Goal: Transaction & Acquisition: Purchase product/service

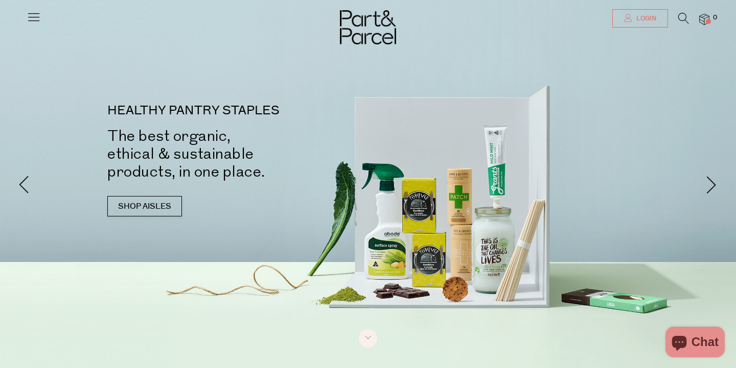
click at [657, 18] on link "Login" at bounding box center [640, 18] width 56 height 18
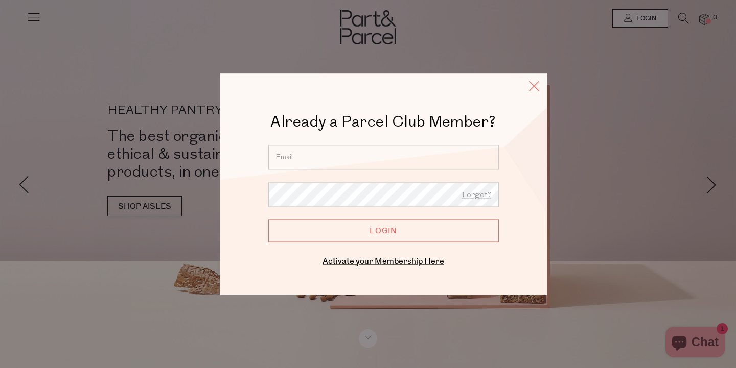
click at [534, 89] on icon at bounding box center [533, 86] width 15 height 15
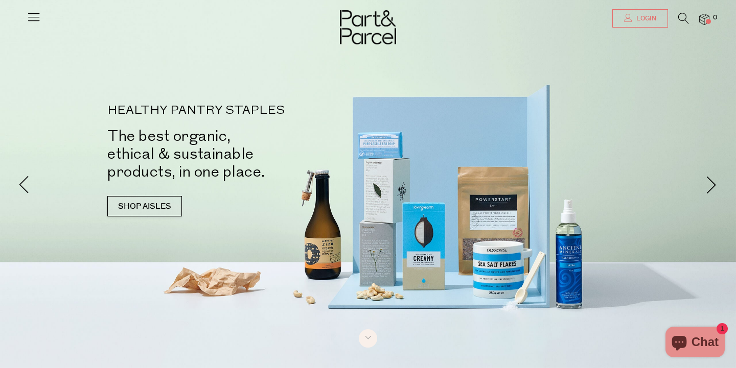
click at [626, 13] on link "Login" at bounding box center [640, 18] width 56 height 18
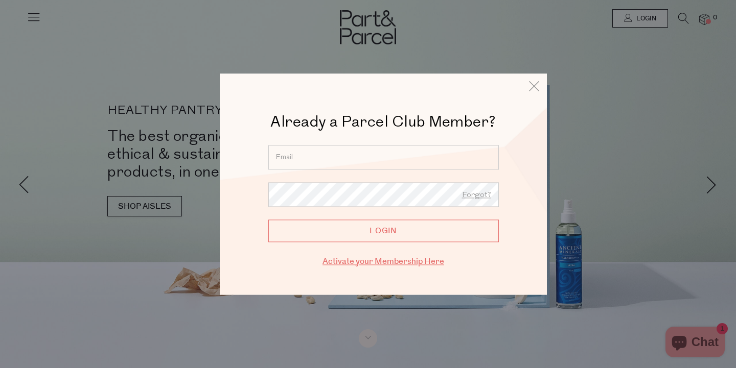
click at [395, 264] on link "Activate your Membership Here" at bounding box center [383, 262] width 122 height 12
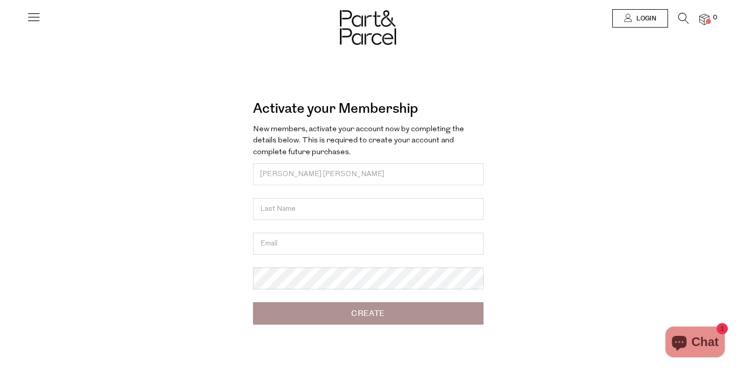
type input "[PERSON_NAME] [PERSON_NAME]"
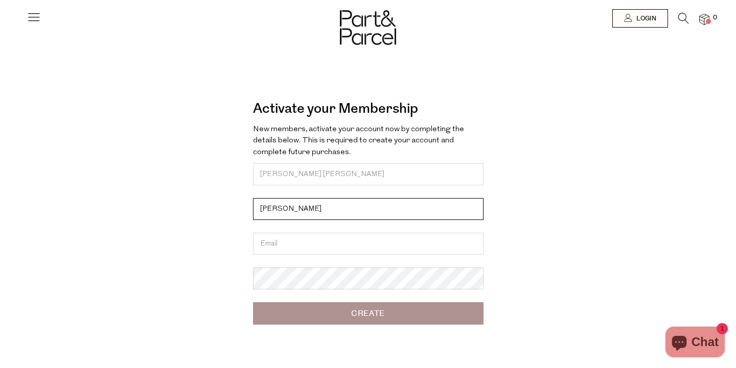
type input "[PERSON_NAME]"
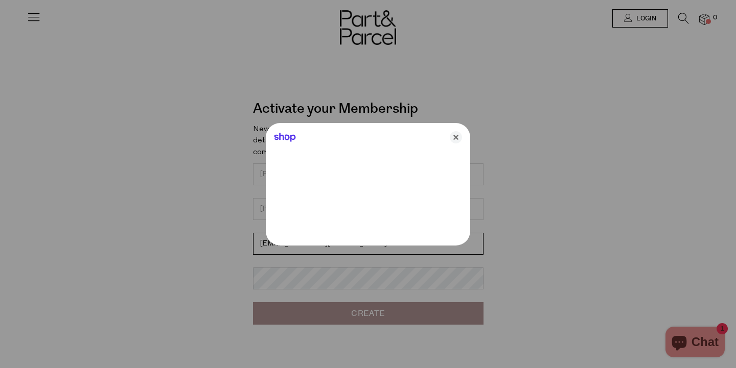
type input "[EMAIL_ADDRESS][DOMAIN_NAME]"
click at [311, 277] on div at bounding box center [368, 184] width 736 height 368
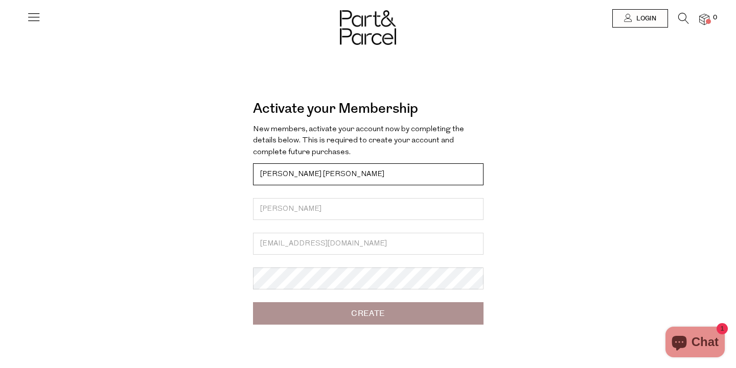
click at [297, 171] on input "[PERSON_NAME] [PERSON_NAME]" at bounding box center [368, 175] width 230 height 22
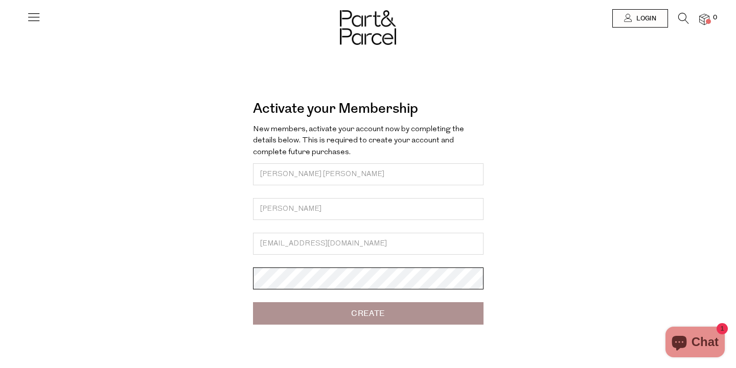
click at [368, 313] on input "Create" at bounding box center [368, 314] width 230 height 22
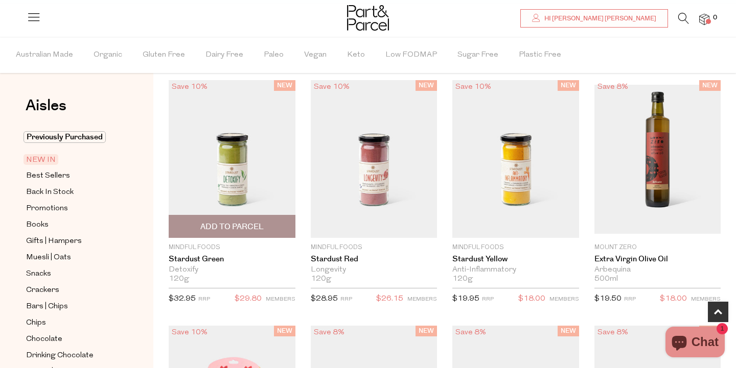
scroll to position [577, 0]
click at [240, 228] on span "Add To Parcel" at bounding box center [231, 227] width 63 height 11
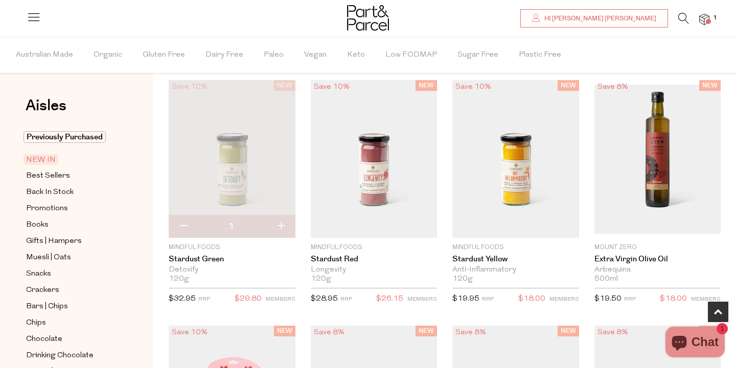
click at [707, 24] on img at bounding box center [704, 20] width 10 height 12
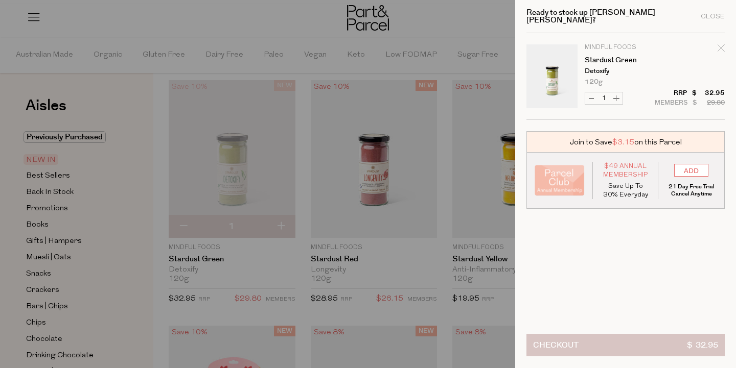
click at [619, 351] on button "Checkout $ 32.95" at bounding box center [625, 345] width 198 height 22
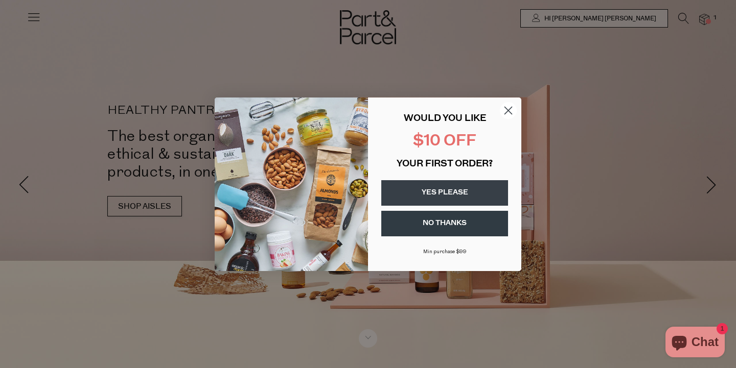
click at [442, 197] on button "YES PLEASE" at bounding box center [444, 193] width 127 height 26
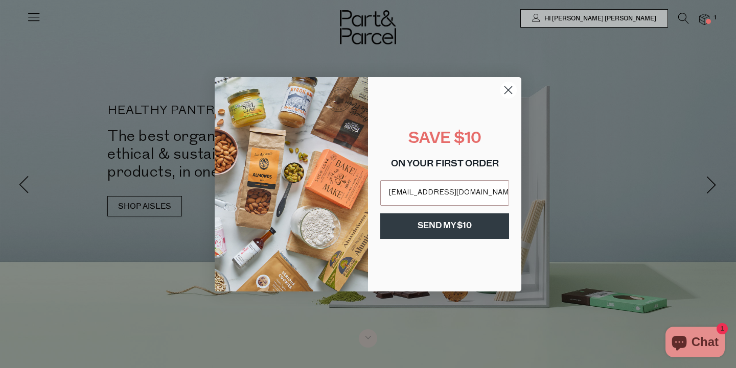
type input "[EMAIL_ADDRESS][DOMAIN_NAME]"
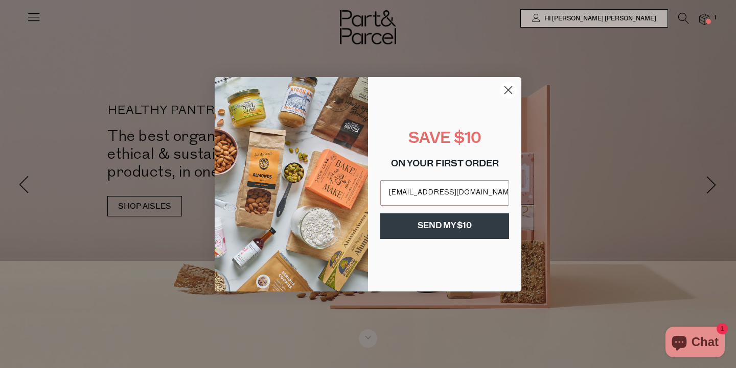
click at [468, 230] on button "SEND MY $10" at bounding box center [444, 227] width 129 height 26
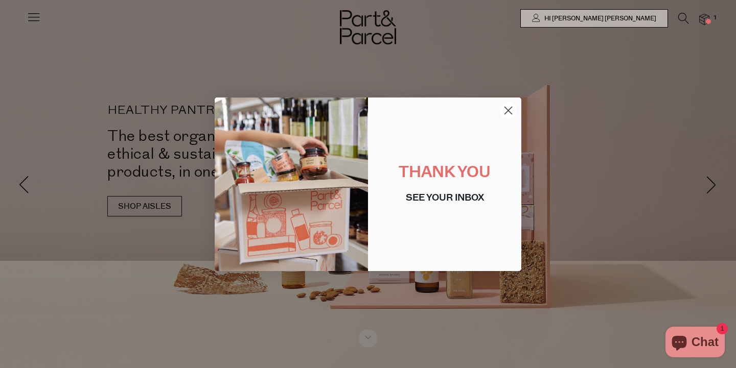
click at [508, 110] on icon "Close dialog" at bounding box center [508, 110] width 7 height 7
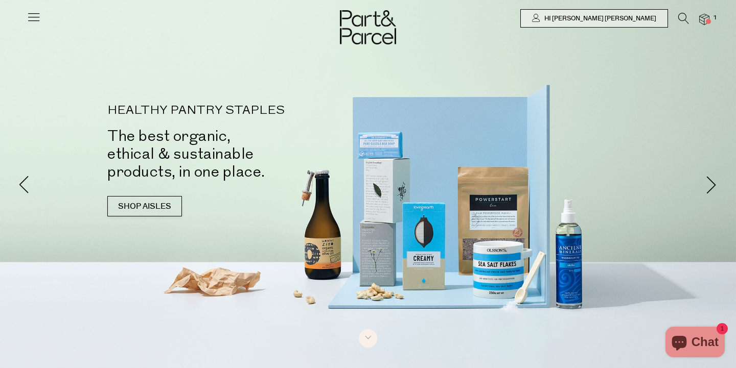
click at [702, 20] on img at bounding box center [704, 20] width 10 height 12
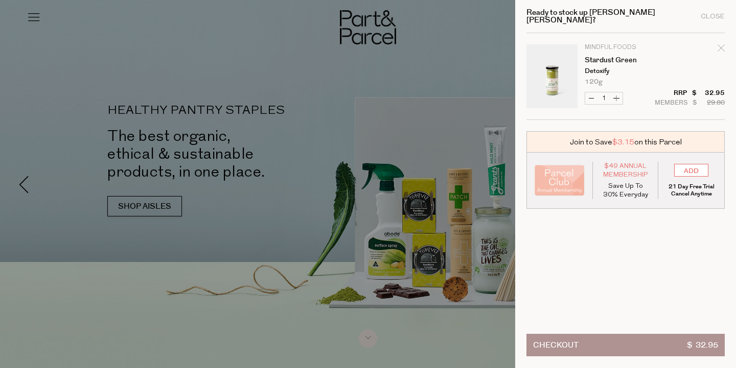
click at [723, 44] on icon "Remove Stardust Green" at bounding box center [720, 47] width 7 height 7
type input "Add Membership"
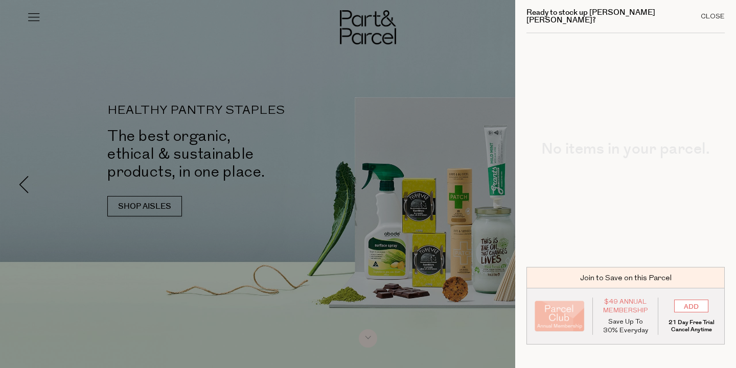
click at [715, 13] on div "Close" at bounding box center [713, 16] width 24 height 7
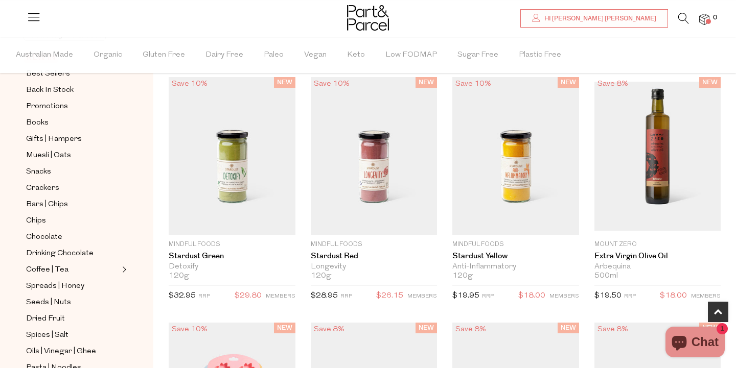
scroll to position [104, 0]
click at [43, 185] on span "Crackers" at bounding box center [42, 187] width 33 height 12
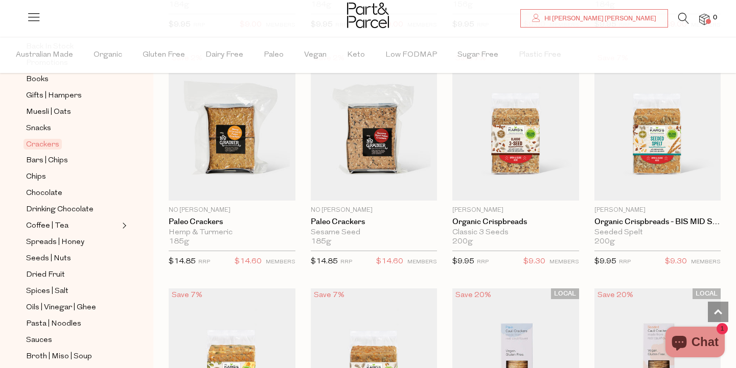
scroll to position [1504, 0]
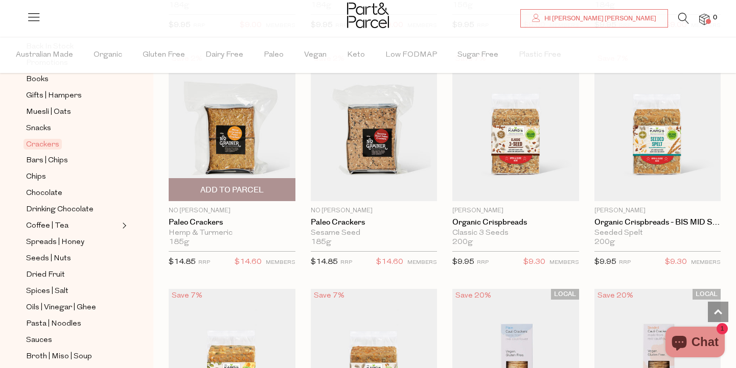
click at [245, 144] on img at bounding box center [232, 126] width 127 height 149
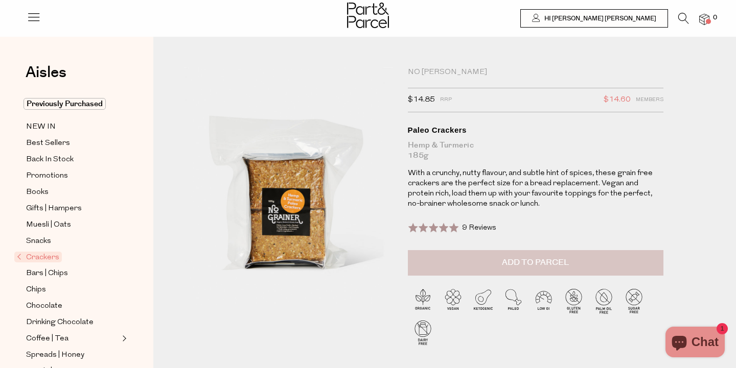
click at [516, 262] on span "Add to Parcel" at bounding box center [535, 263] width 67 height 12
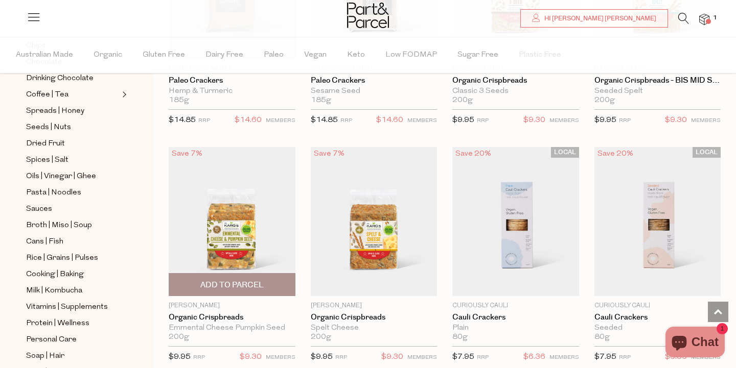
scroll to position [1647, 0]
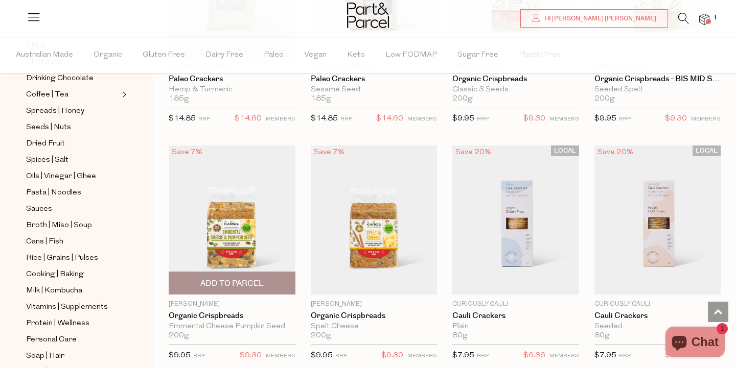
click at [218, 279] on span "Add To Parcel" at bounding box center [231, 283] width 63 height 11
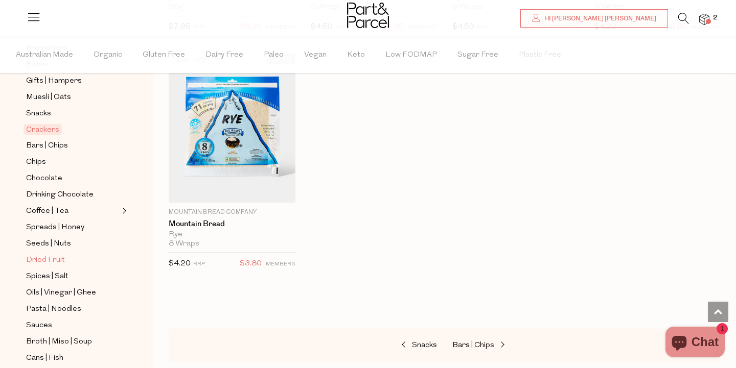
scroll to position [164, 0]
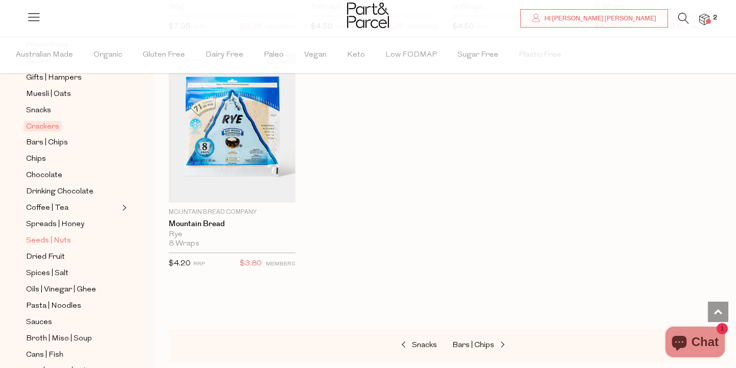
click at [65, 241] on span "Seeds | Nuts" at bounding box center [48, 241] width 45 height 12
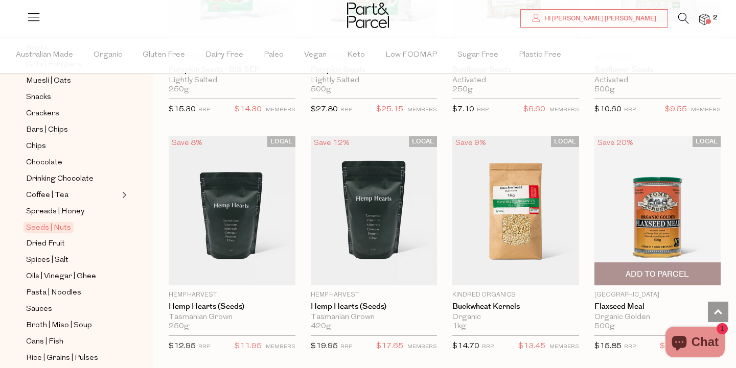
scroll to position [2367, 0]
click at [658, 223] on img at bounding box center [657, 211] width 127 height 149
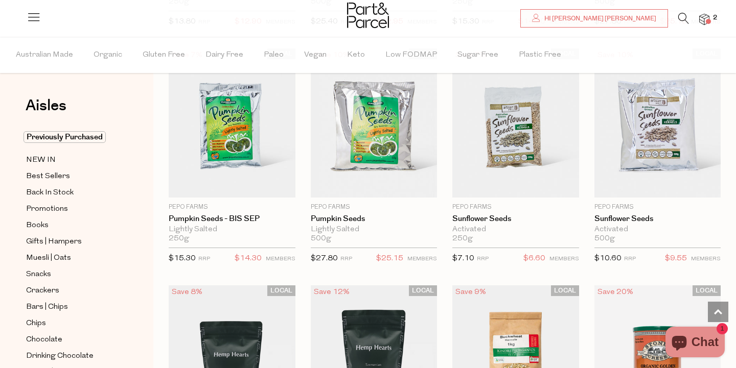
scroll to position [2199, 0]
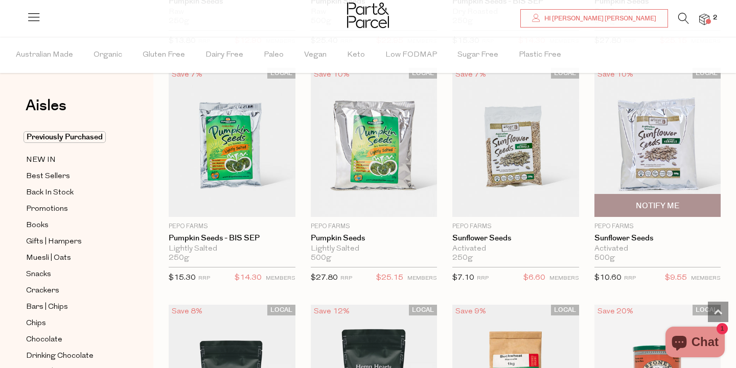
click at [625, 159] on img at bounding box center [657, 142] width 127 height 149
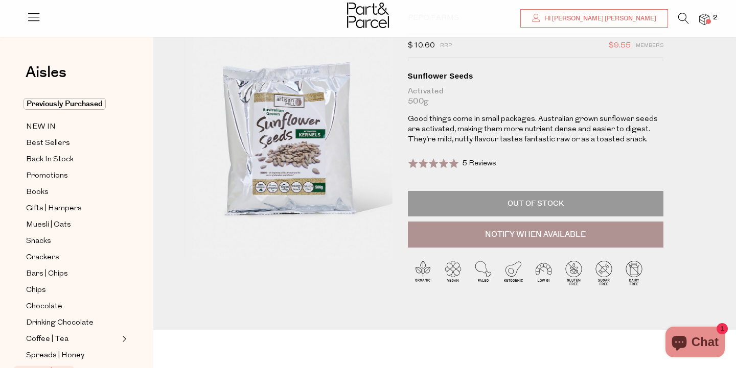
scroll to position [45, 0]
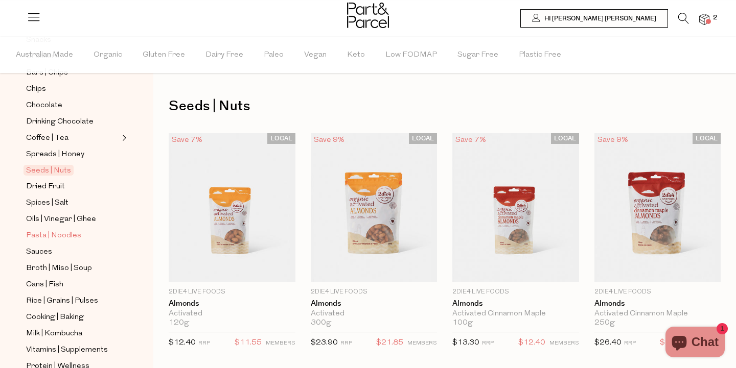
scroll to position [237, 0]
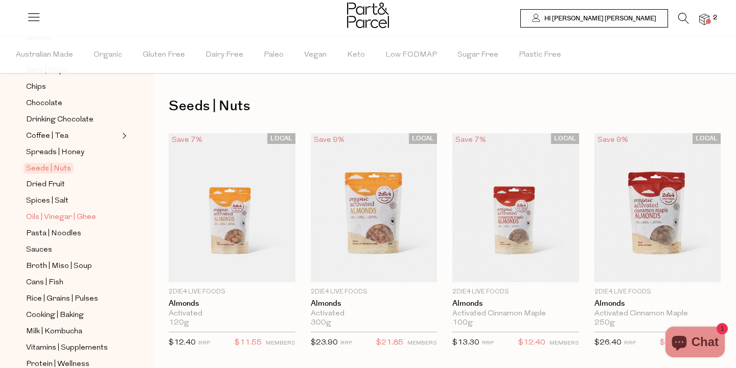
click at [69, 214] on span "Oils | Vinegar | Ghee" at bounding box center [61, 218] width 70 height 12
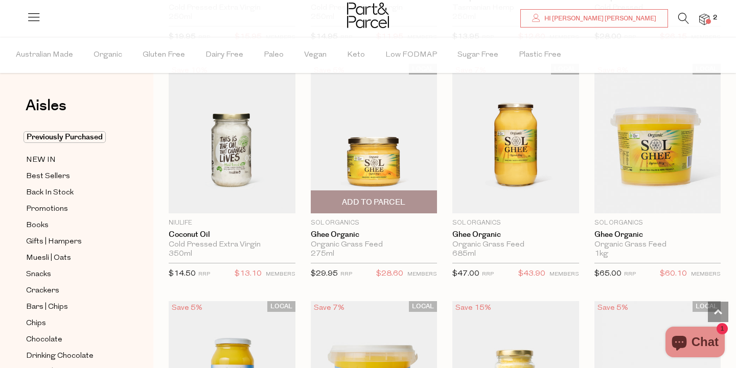
scroll to position [1017, 0]
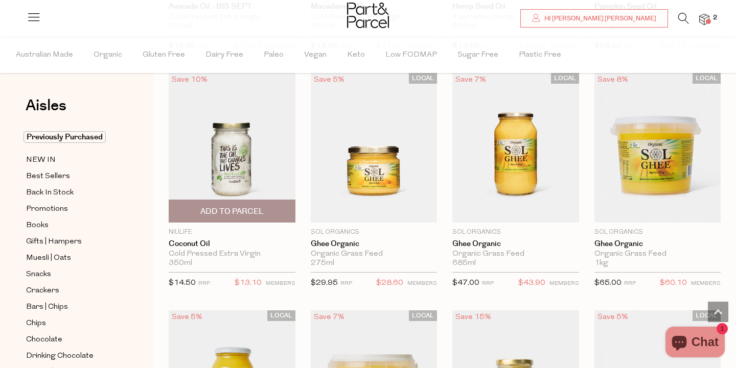
click at [261, 211] on span "Add To Parcel" at bounding box center [231, 211] width 63 height 11
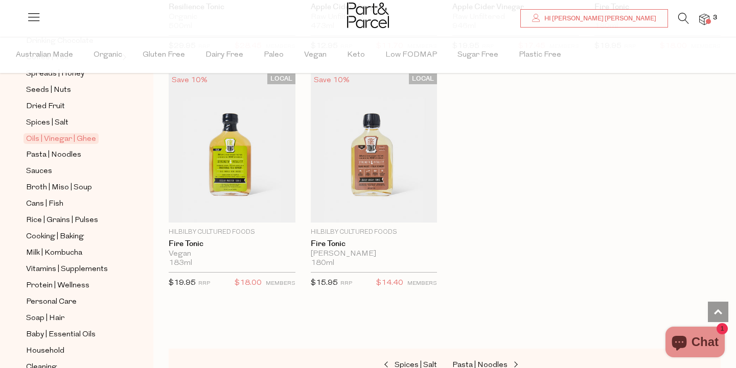
scroll to position [337, 0]
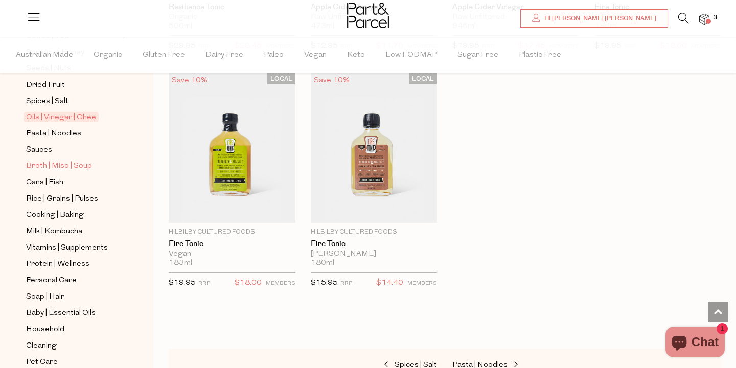
click at [59, 169] on span "Broth | Miso | Soup" at bounding box center [59, 166] width 66 height 12
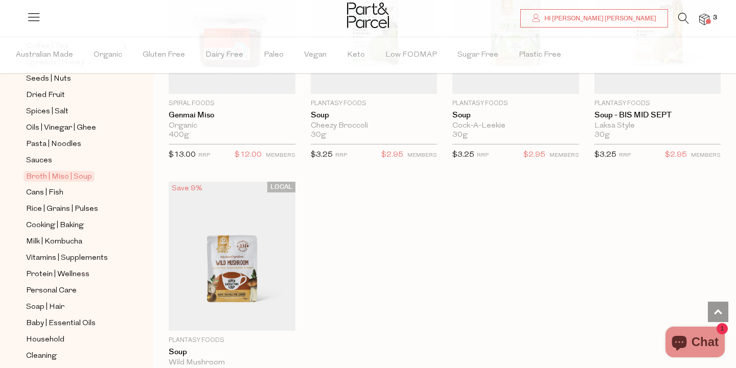
scroll to position [324, 0]
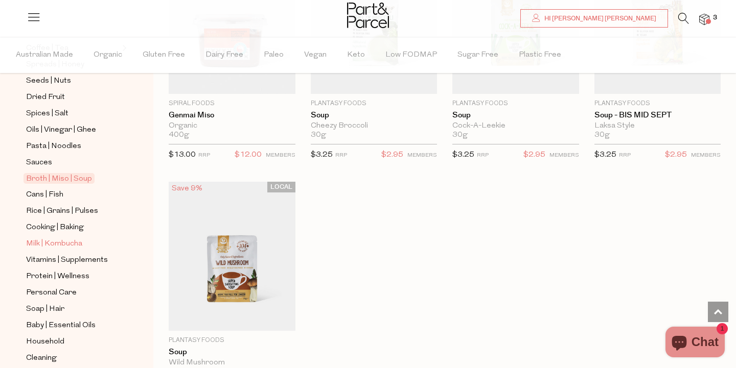
click at [59, 249] on span "Milk | Kombucha" at bounding box center [54, 244] width 56 height 12
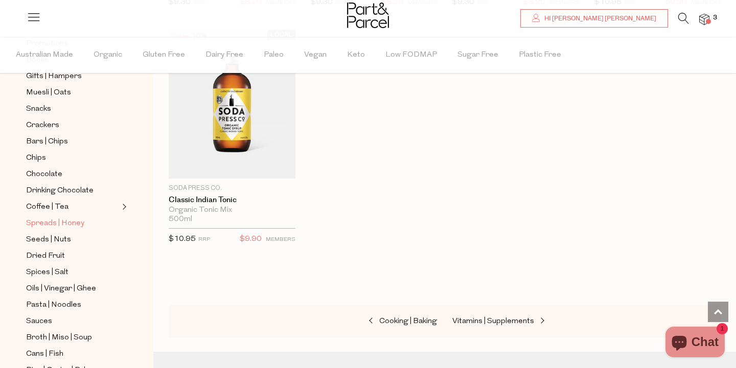
scroll to position [172, 0]
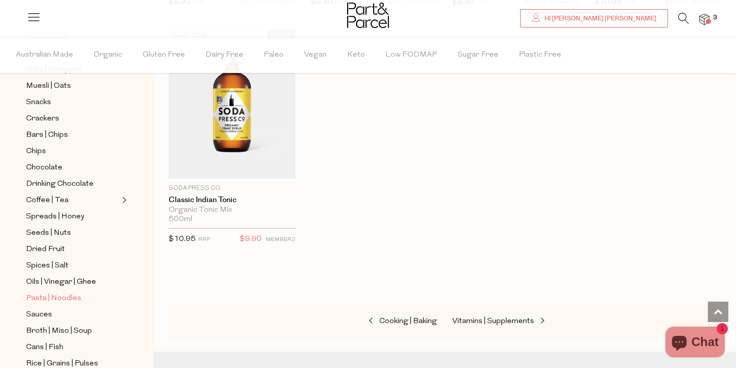
click at [62, 297] on span "Pasta | Noodles" at bounding box center [53, 299] width 55 height 12
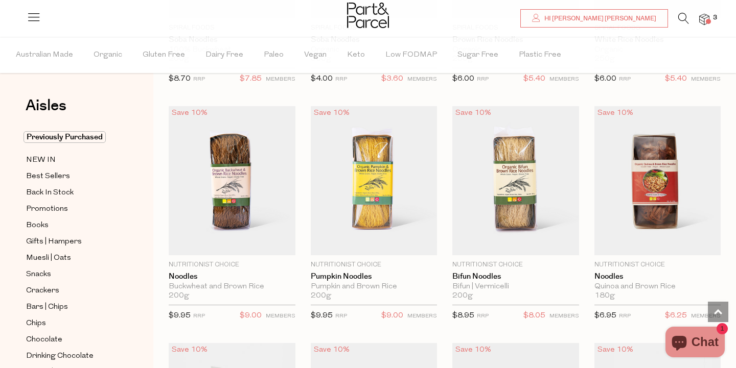
scroll to position [2424, 0]
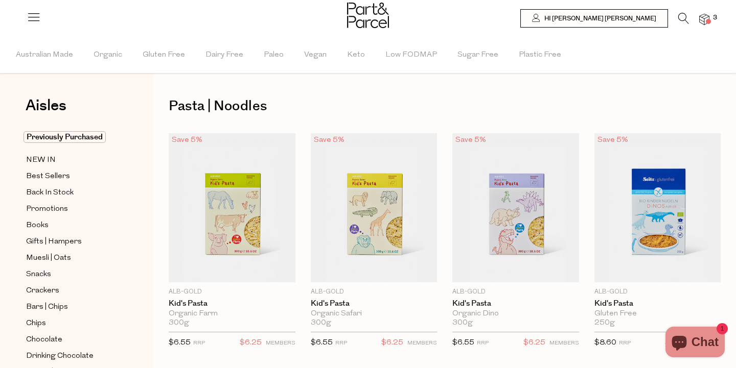
click at [31, 22] on icon at bounding box center [34, 17] width 14 height 14
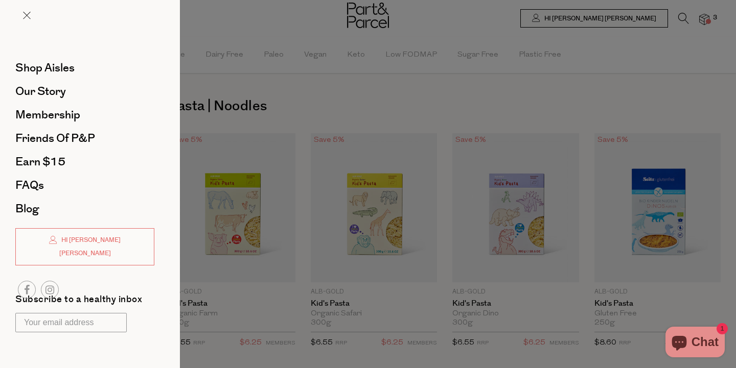
click at [292, 8] on div at bounding box center [368, 184] width 736 height 368
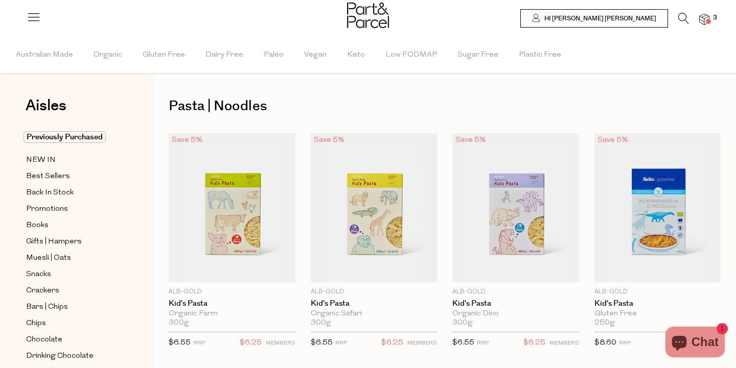
click at [679, 19] on icon at bounding box center [683, 18] width 11 height 11
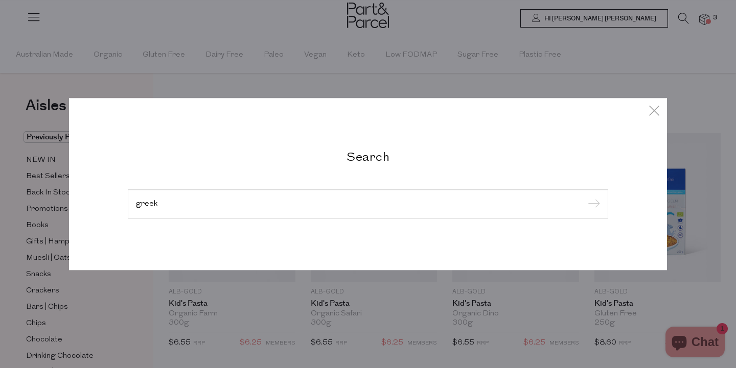
type input "greek"
click at [592, 205] on input "submit" at bounding box center [592, 204] width 15 height 15
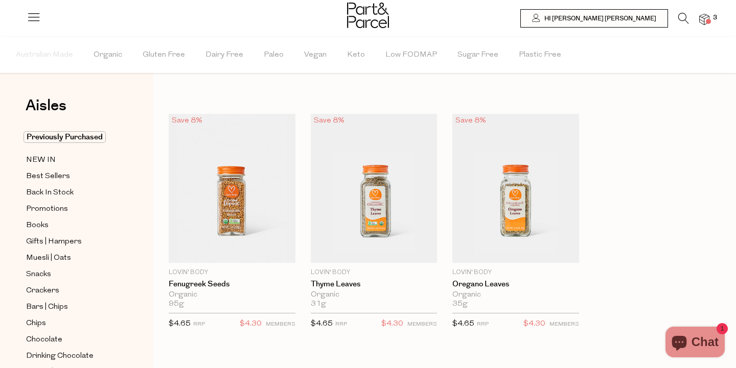
click at [679, 20] on icon at bounding box center [683, 18] width 11 height 11
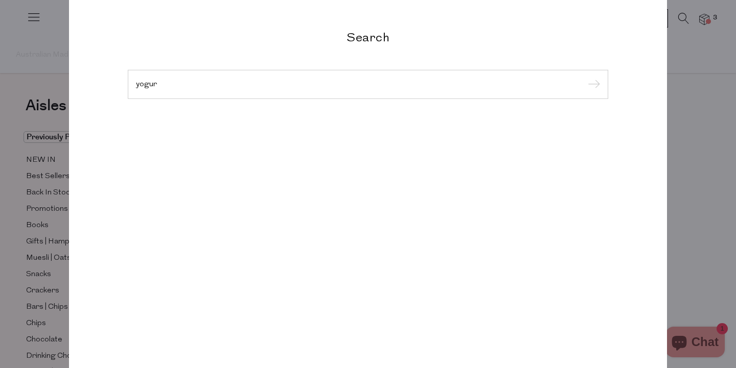
type input "yogur"
click at [592, 85] on input "submit" at bounding box center [592, 84] width 15 height 15
